Goal: Feedback & Contribution: Leave review/rating

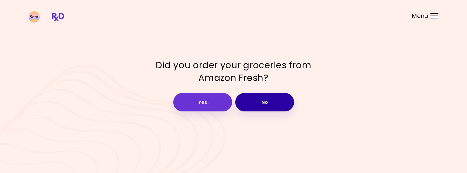
click at [268, 103] on button "No" at bounding box center [264, 102] width 59 height 18
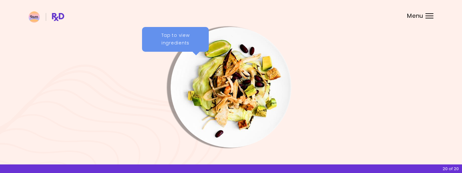
click at [198, 44] on div "Tap to view ingredients" at bounding box center [175, 39] width 67 height 25
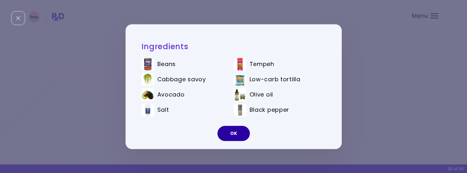
click at [237, 132] on button "OK" at bounding box center [233, 133] width 32 height 15
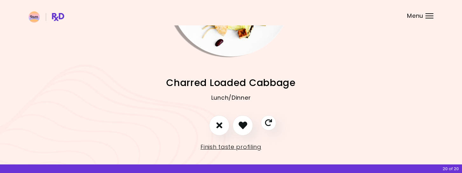
scroll to position [97, 0]
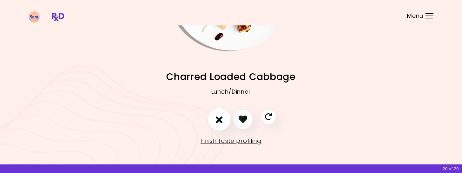
click at [220, 119] on icon "I don't like this recipe" at bounding box center [219, 119] width 7 height 10
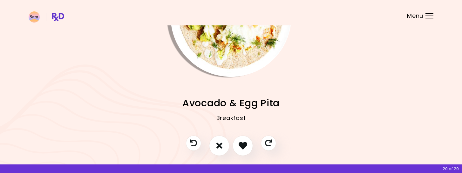
scroll to position [2, 0]
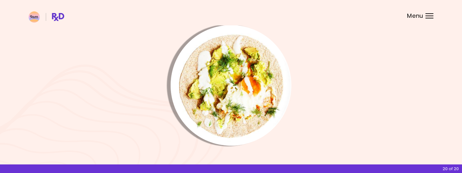
click at [211, 69] on img "Info - Avocado & Egg Pita" at bounding box center [231, 85] width 121 height 121
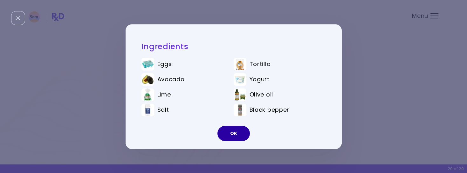
click at [238, 137] on button "OK" at bounding box center [233, 133] width 32 height 15
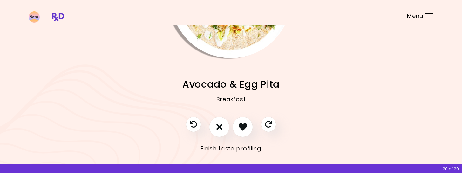
scroll to position [97, 0]
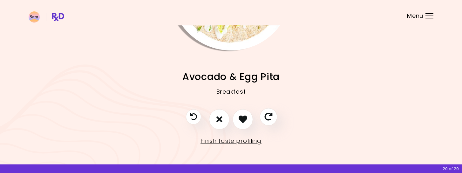
click at [268, 117] on icon "Skip" at bounding box center [268, 117] width 8 height 8
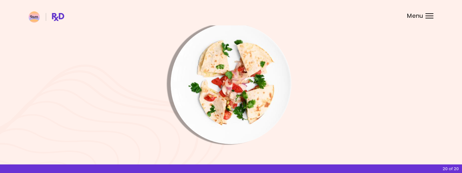
scroll to position [2, 0]
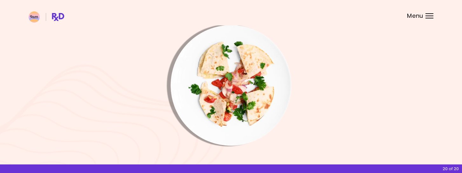
click at [236, 77] on img "Info - Bean Quesadillas" at bounding box center [231, 85] width 121 height 121
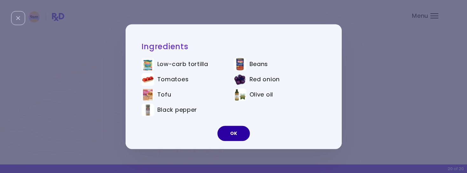
click at [233, 133] on button "OK" at bounding box center [233, 133] width 32 height 15
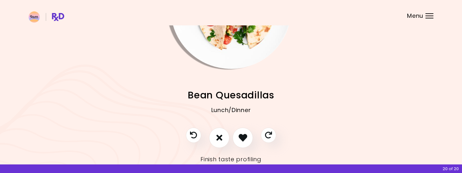
scroll to position [97, 0]
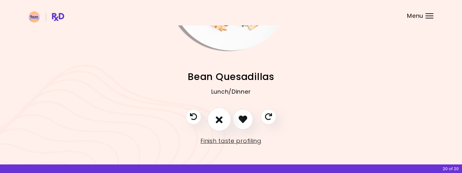
click at [218, 125] on button "I don't like this recipe" at bounding box center [219, 120] width 24 height 24
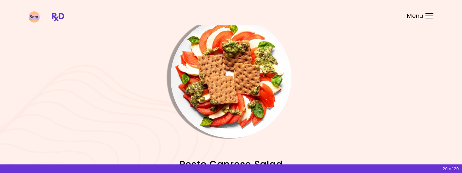
scroll to position [2, 0]
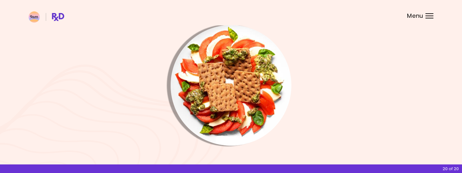
click at [225, 78] on img "Info - Pesto Caprese Salad" at bounding box center [231, 85] width 121 height 121
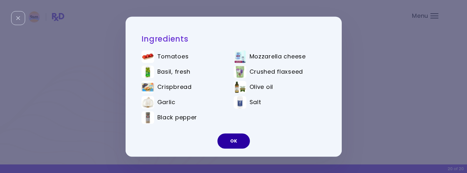
click at [232, 142] on button "OK" at bounding box center [233, 140] width 32 height 15
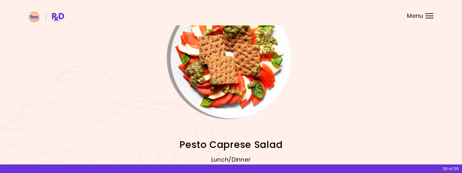
scroll to position [97, 0]
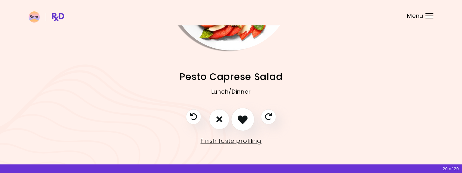
click at [246, 122] on icon "I like this recipe" at bounding box center [243, 119] width 10 height 10
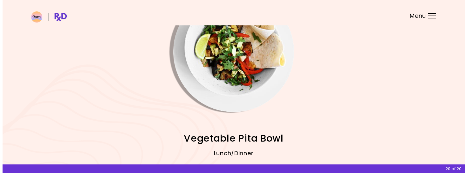
scroll to position [34, 0]
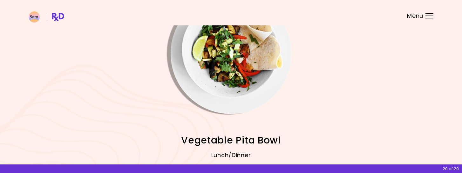
click at [238, 74] on img "Info - Vegetable Pita Bowl" at bounding box center [231, 53] width 121 height 121
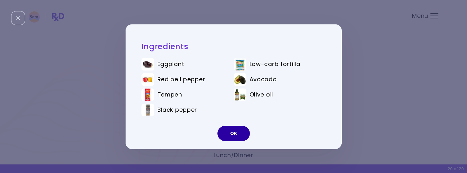
click at [233, 135] on button "OK" at bounding box center [233, 133] width 32 height 15
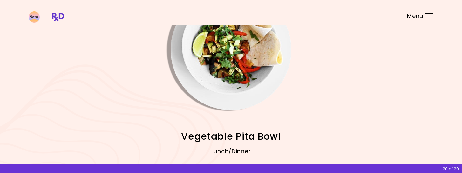
scroll to position [95, 0]
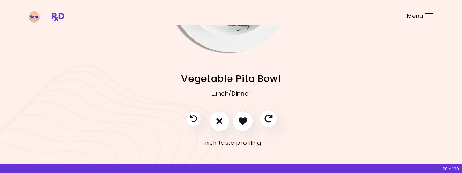
click at [269, 120] on icon "Skip" at bounding box center [268, 119] width 8 height 8
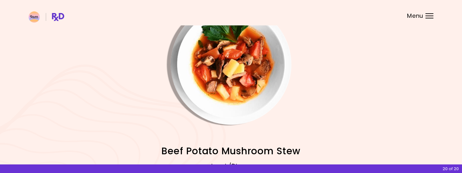
scroll to position [0, 0]
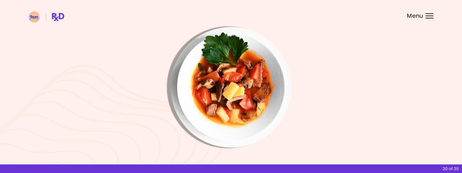
click at [250, 87] on img "Info - Beef Potato Mushroom Stew" at bounding box center [231, 87] width 121 height 121
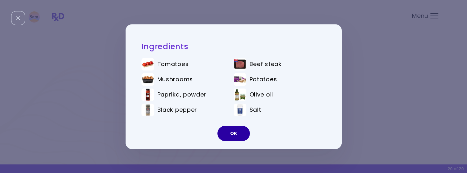
click at [231, 132] on button "OK" at bounding box center [233, 133] width 32 height 15
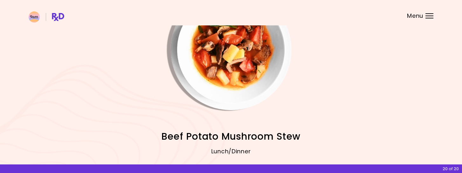
scroll to position [97, 0]
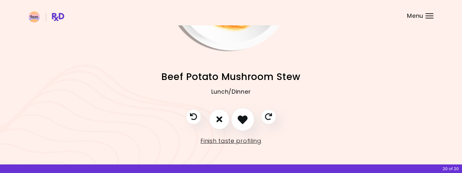
click at [246, 121] on icon "I like this recipe" at bounding box center [243, 119] width 10 height 10
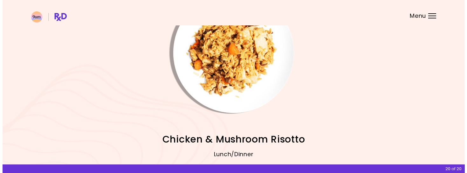
scroll to position [34, 0]
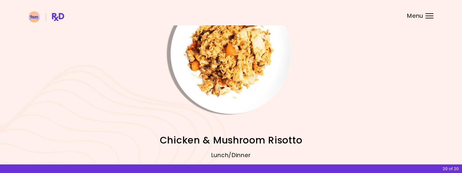
click at [229, 81] on img "Info - Chicken & Mushroom Risotto" at bounding box center [231, 53] width 121 height 121
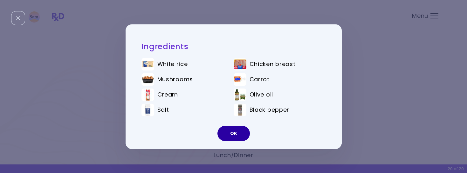
click at [234, 135] on button "OK" at bounding box center [233, 133] width 32 height 15
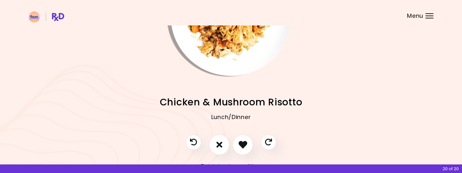
scroll to position [95, 0]
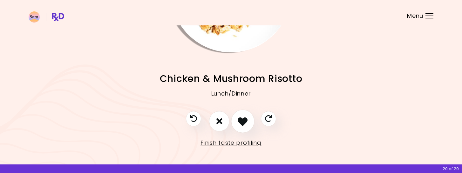
click at [239, 122] on icon "I like this recipe" at bounding box center [243, 121] width 10 height 10
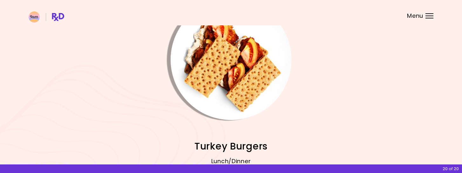
scroll to position [0, 0]
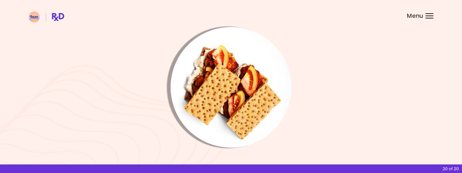
click at [244, 97] on img "Info - Turkey Burgers" at bounding box center [231, 87] width 121 height 121
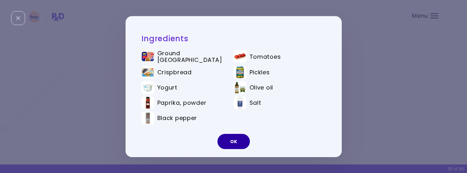
click at [229, 145] on button "OK" at bounding box center [233, 141] width 32 height 15
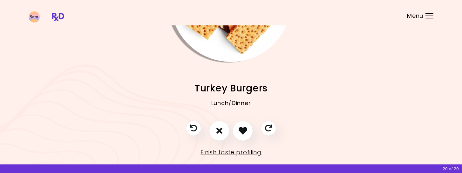
scroll to position [97, 0]
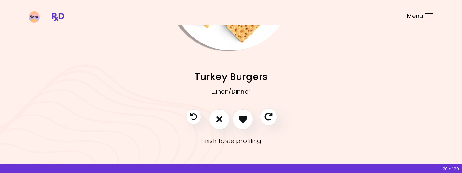
click at [272, 118] on icon "Skip" at bounding box center [268, 117] width 8 height 8
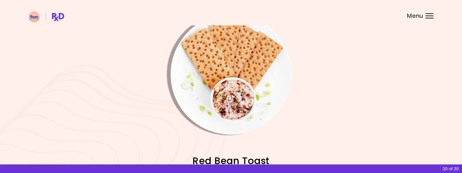
scroll to position [2, 0]
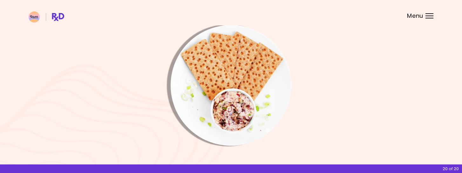
click at [243, 71] on img "Info - Red Bean Toast" at bounding box center [231, 85] width 121 height 121
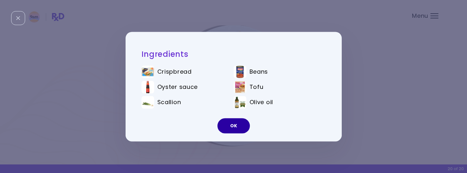
click at [239, 127] on button "OK" at bounding box center [233, 125] width 32 height 15
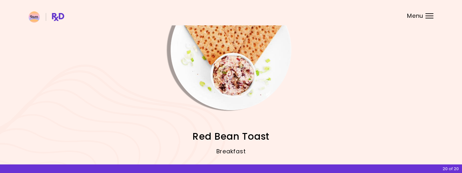
scroll to position [97, 0]
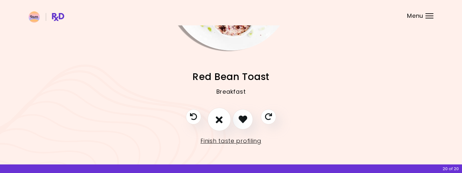
click at [225, 119] on button "I don't like this recipe" at bounding box center [219, 120] width 24 height 24
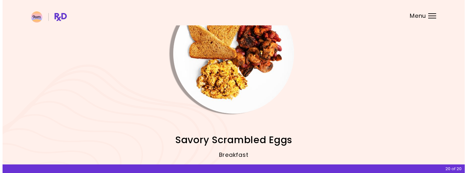
scroll to position [34, 0]
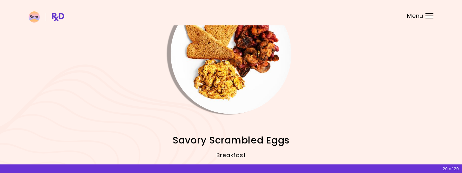
click at [241, 69] on img "Info - Savory Scrambled Eggs" at bounding box center [231, 53] width 121 height 121
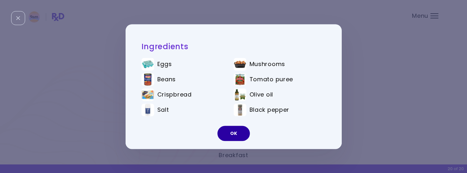
click at [234, 130] on button "OK" at bounding box center [233, 133] width 32 height 15
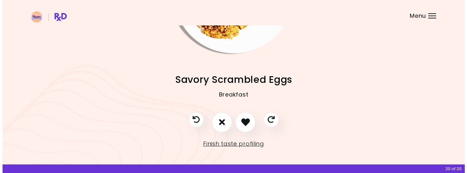
scroll to position [95, 0]
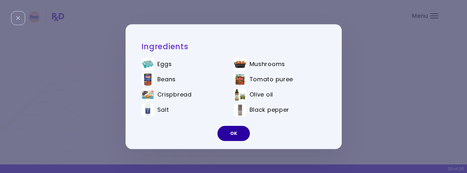
click at [241, 132] on button "OK" at bounding box center [233, 133] width 32 height 15
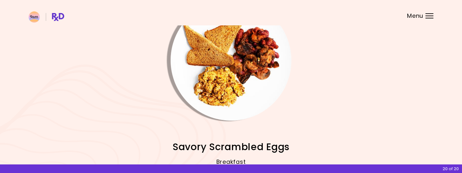
scroll to position [91, 0]
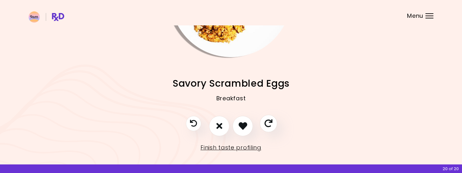
click at [272, 129] on button "Skip" at bounding box center [267, 123] width 17 height 17
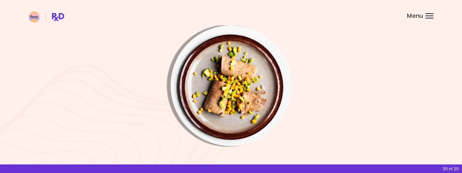
scroll to position [0, 0]
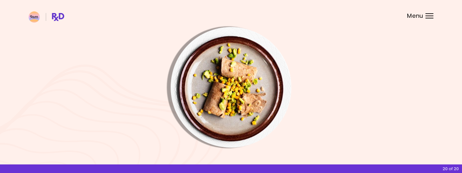
click at [244, 92] on img "Info - Tuna Taquitos" at bounding box center [231, 87] width 121 height 121
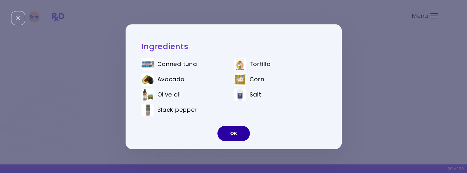
click at [240, 136] on button "OK" at bounding box center [233, 133] width 32 height 15
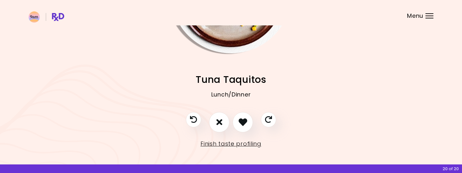
scroll to position [97, 0]
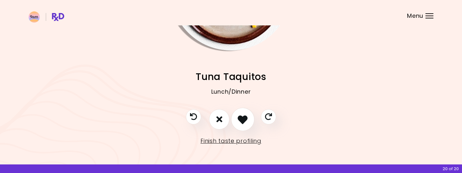
click at [242, 119] on icon "I like this recipe" at bounding box center [243, 119] width 10 height 10
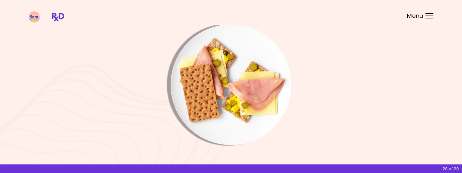
scroll to position [2, 0]
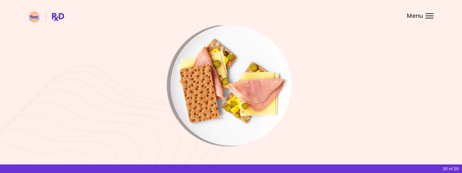
click at [253, 98] on img "Info - Cuban-Style Sandwich" at bounding box center [231, 85] width 121 height 121
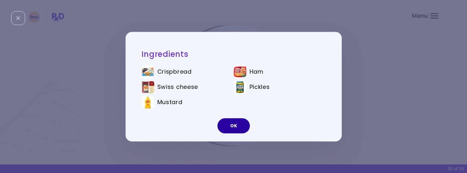
click at [237, 125] on button "OK" at bounding box center [233, 125] width 32 height 15
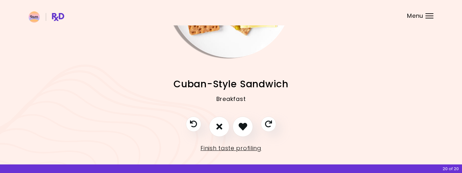
scroll to position [97, 0]
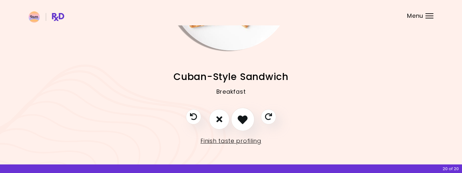
click at [242, 121] on icon "I like this recipe" at bounding box center [243, 119] width 10 height 10
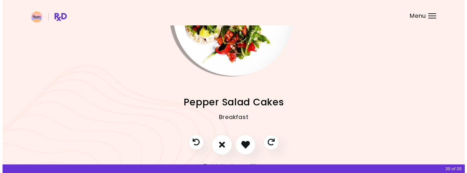
scroll to position [34, 0]
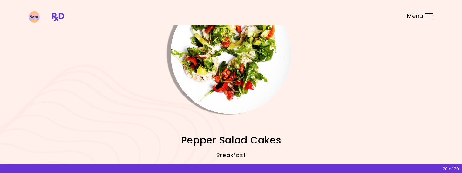
click at [240, 74] on img "Info - Pepper Salad Cakes" at bounding box center [231, 53] width 121 height 121
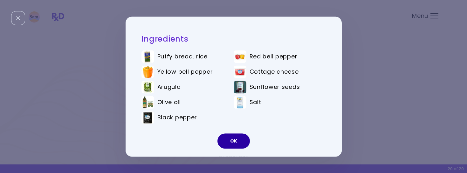
click at [238, 140] on button "OK" at bounding box center [233, 140] width 32 height 15
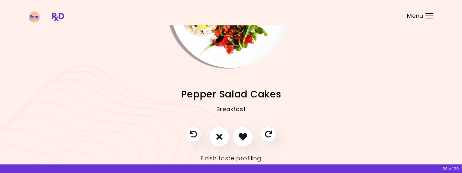
scroll to position [97, 0]
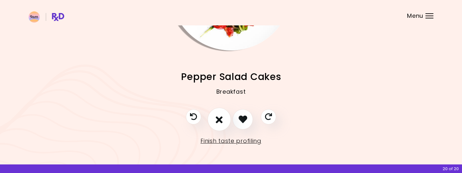
click at [218, 120] on icon "I don't like this recipe" at bounding box center [219, 119] width 7 height 10
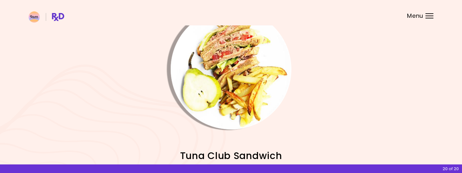
scroll to position [2, 0]
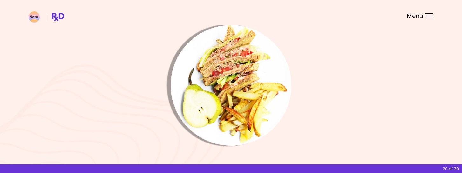
click at [255, 93] on img "Info - Tuna Club Sandwich" at bounding box center [231, 85] width 121 height 121
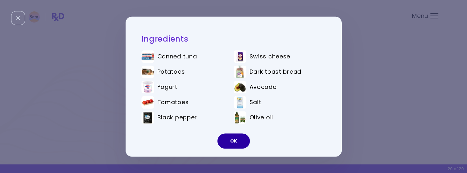
click at [237, 141] on button "OK" at bounding box center [233, 140] width 32 height 15
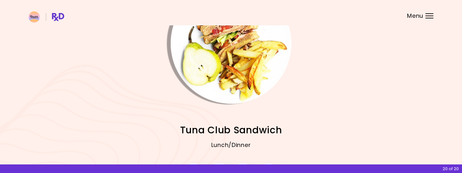
scroll to position [97, 0]
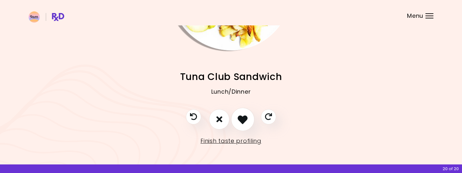
click at [243, 121] on icon "I like this recipe" at bounding box center [243, 119] width 10 height 10
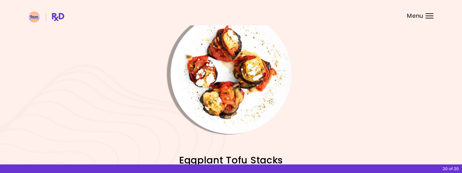
scroll to position [0, 0]
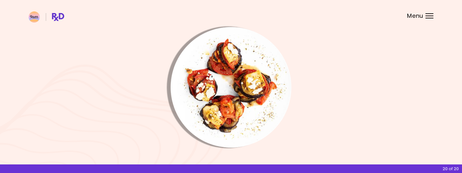
click at [255, 91] on img "Info - Eggplant Tofu Stacks" at bounding box center [231, 87] width 121 height 121
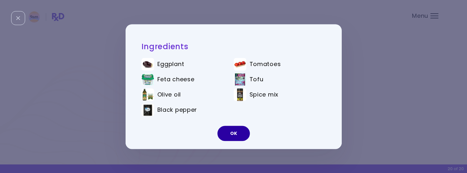
click at [236, 131] on button "OK" at bounding box center [233, 133] width 32 height 15
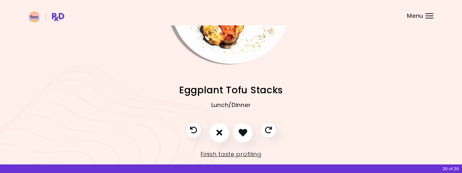
scroll to position [97, 0]
